Goal: Navigation & Orientation: Find specific page/section

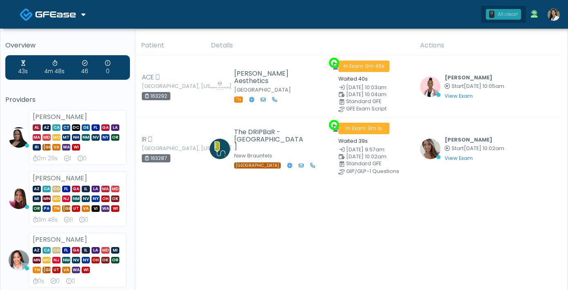
click at [494, 15] on div "0 All clear!" at bounding box center [503, 14] width 35 height 11
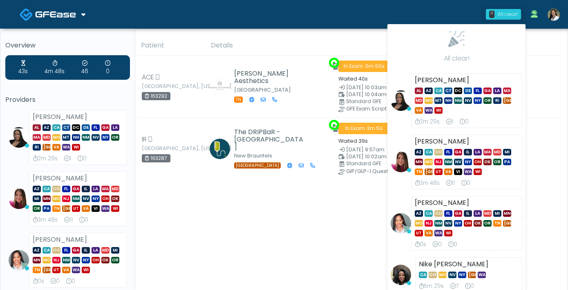
click at [494, 15] on div "0 All clear!" at bounding box center [503, 14] width 35 height 11
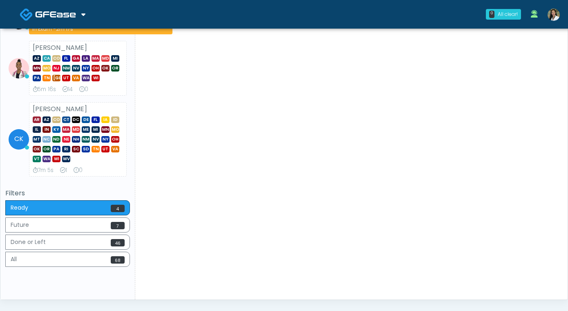
scroll to position [358, 0]
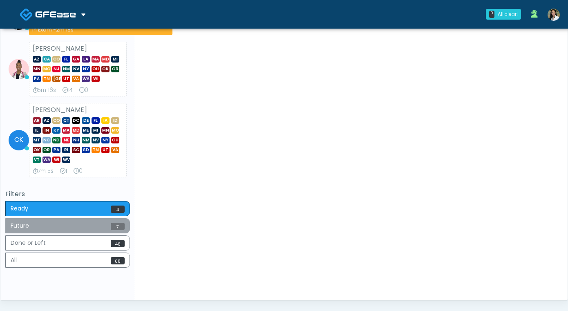
click at [89, 230] on button "Future 7" at bounding box center [67, 225] width 125 height 15
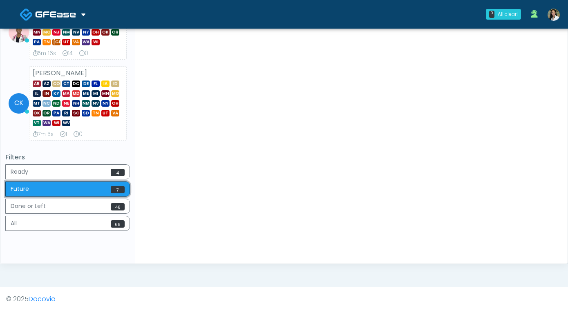
scroll to position [402, 0]
click at [94, 208] on button "Done or Left 46" at bounding box center [67, 205] width 125 height 15
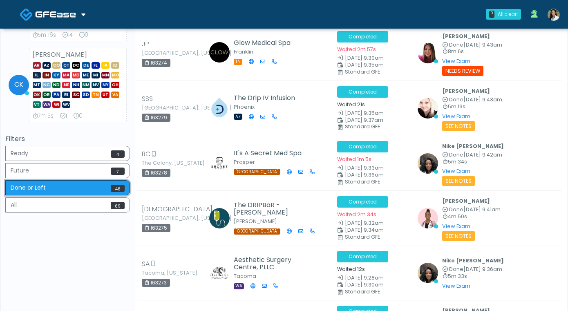
scroll to position [440, 0]
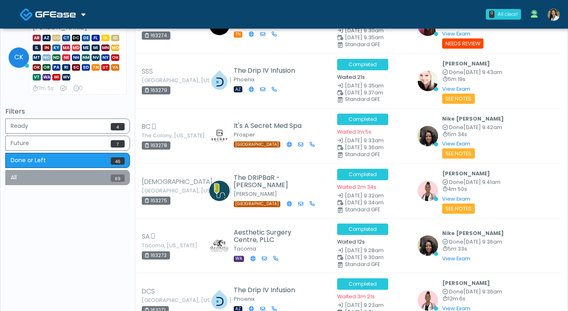
click at [99, 181] on button "All 69" at bounding box center [67, 177] width 125 height 15
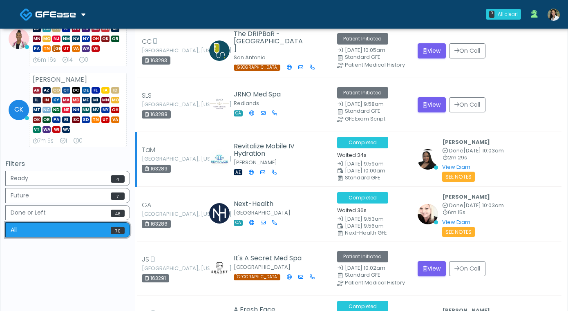
scroll to position [382, 0]
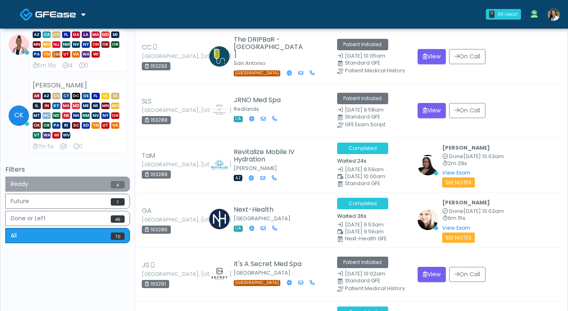
click at [66, 192] on button "Ready 4" at bounding box center [67, 183] width 125 height 15
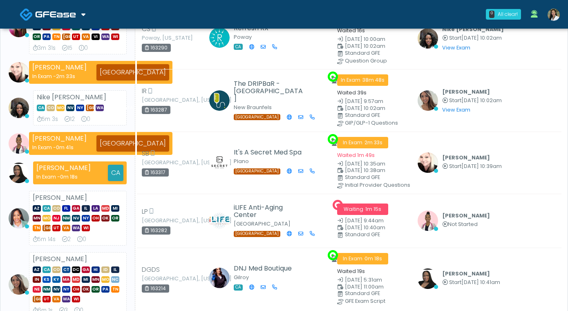
scroll to position [0, 0]
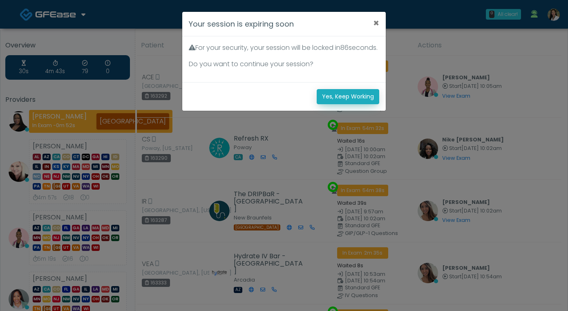
click at [334, 104] on button "Yes, Keep Working" at bounding box center [348, 96] width 62 height 15
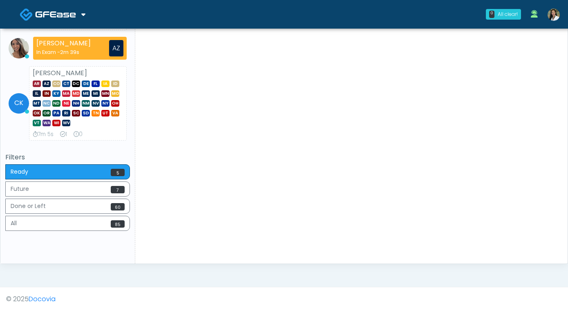
scroll to position [407, 0]
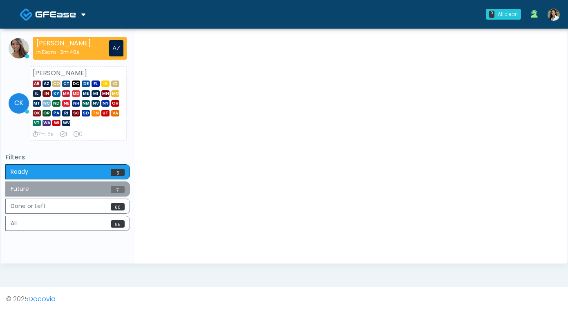
click at [68, 191] on button "Future 7" at bounding box center [67, 188] width 125 height 15
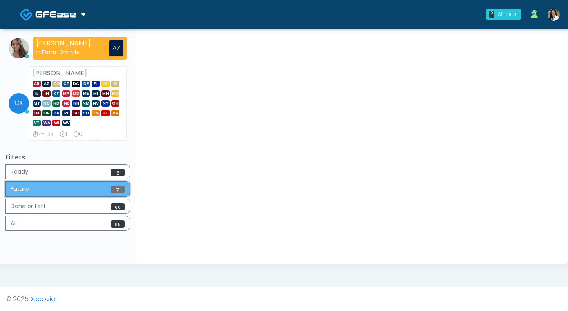
click at [68, 192] on button "Future 7" at bounding box center [67, 188] width 125 height 15
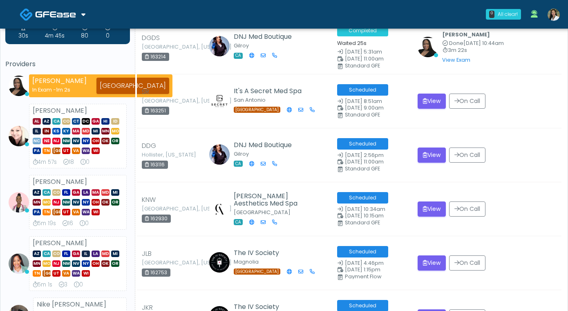
scroll to position [0, 0]
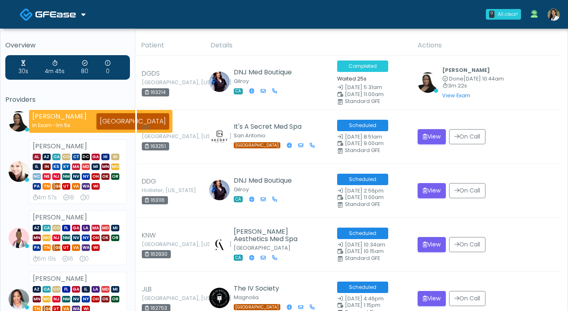
click at [546, 20] on link at bounding box center [553, 14] width 22 height 27
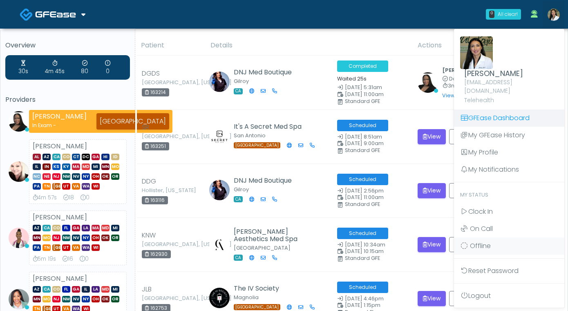
click at [508, 109] on link "GFEase Dashboard" at bounding box center [509, 117] width 110 height 17
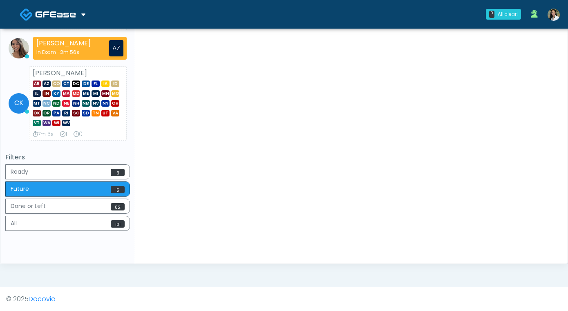
scroll to position [402, 0]
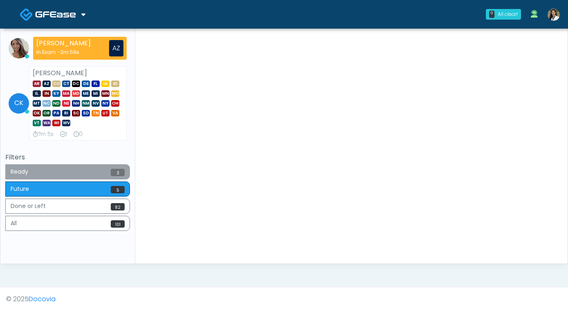
click at [77, 170] on button "Ready 3" at bounding box center [67, 171] width 125 height 15
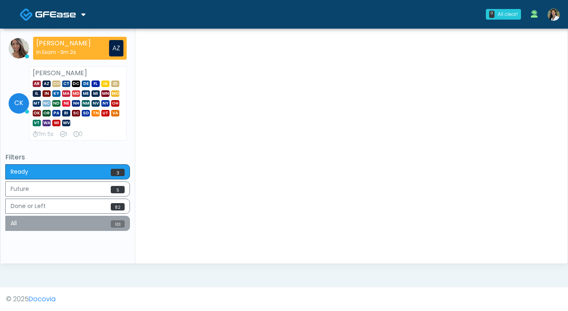
click at [81, 221] on button "All 101" at bounding box center [67, 223] width 125 height 15
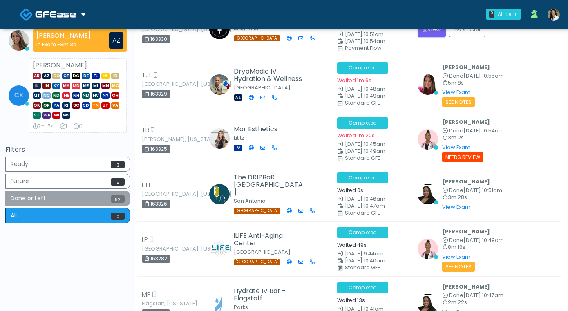
click at [88, 206] on button "Done or Left 82" at bounding box center [67, 198] width 125 height 15
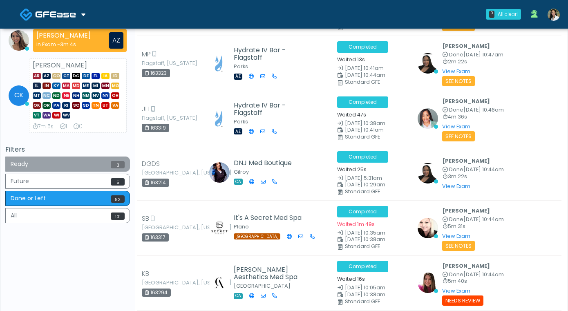
click at [85, 172] on button "Ready 3" at bounding box center [67, 163] width 125 height 15
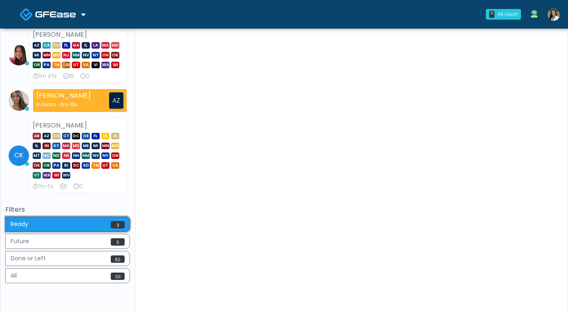
scroll to position [344, 0]
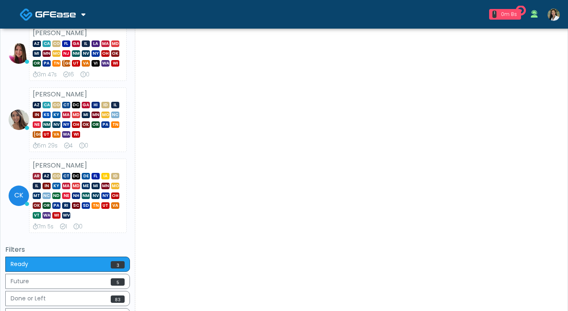
click at [81, 15] on icon at bounding box center [83, 14] width 4 height 7
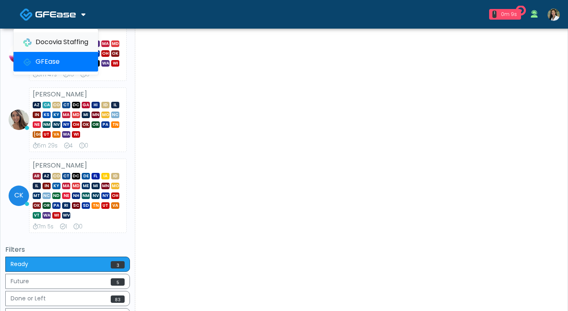
click at [64, 40] on link "Docovia Staffing" at bounding box center [55, 42] width 85 height 20
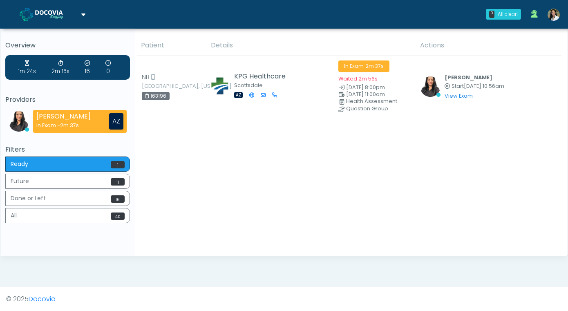
click at [76, 18] on span at bounding box center [56, 13] width 43 height 11
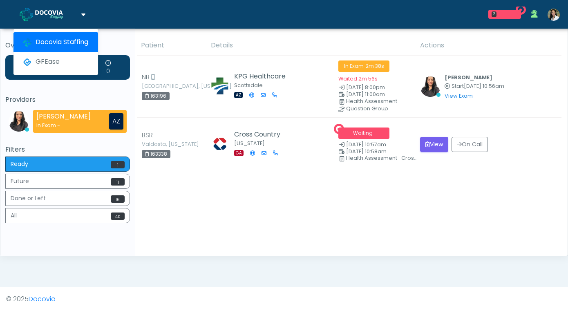
click at [58, 67] on div "2m 15s" at bounding box center [60, 67] width 18 height 16
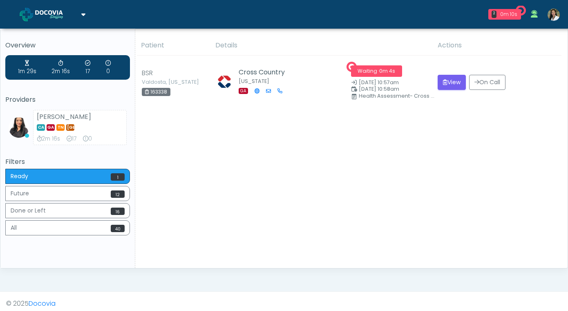
click at [80, 13] on link at bounding box center [53, 14] width 66 height 27
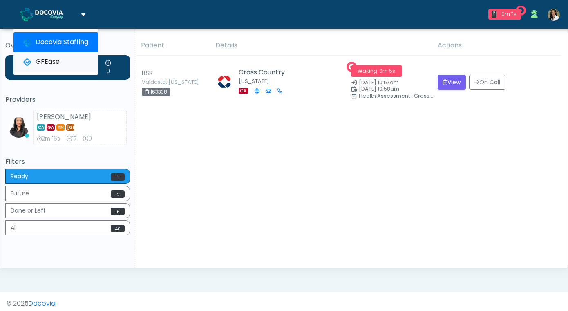
click at [43, 58] on link "GFEase" at bounding box center [55, 62] width 85 height 20
